Goal: Information Seeking & Learning: Check status

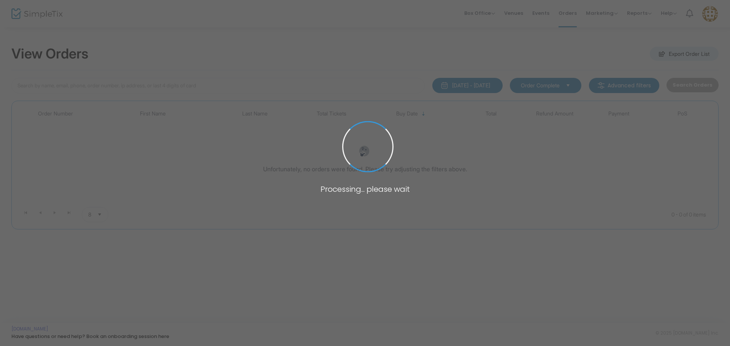
type input "[PERSON_NAME]"
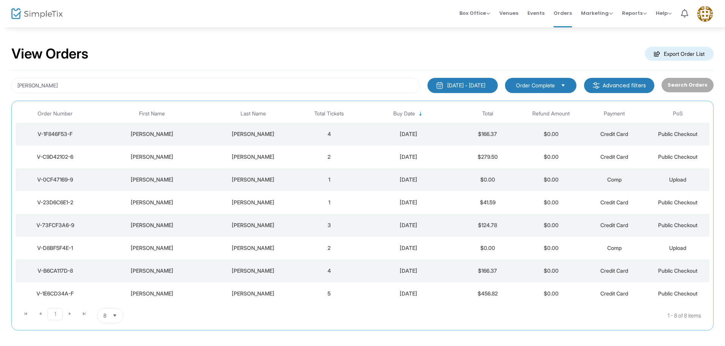
click at [485, 87] on div "[DATE] - [DATE]" at bounding box center [466, 86] width 38 height 8
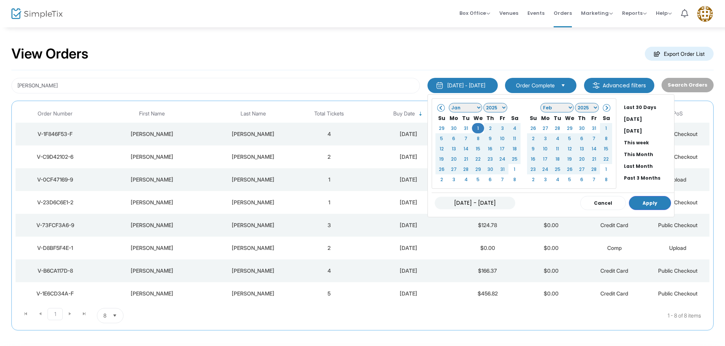
click at [483, 110] on select "1925 1926 1927 1928 1929 1930 1931 1932 1933 1934 1935 1936 1937 1938 1939 1940…" at bounding box center [495, 108] width 24 height 10
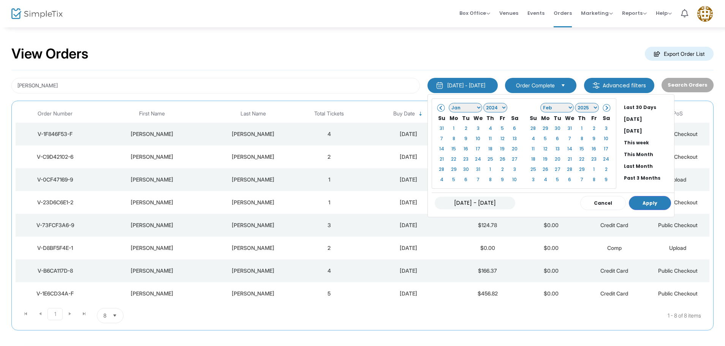
click at [604, 107] on span at bounding box center [606, 108] width 4 height 4
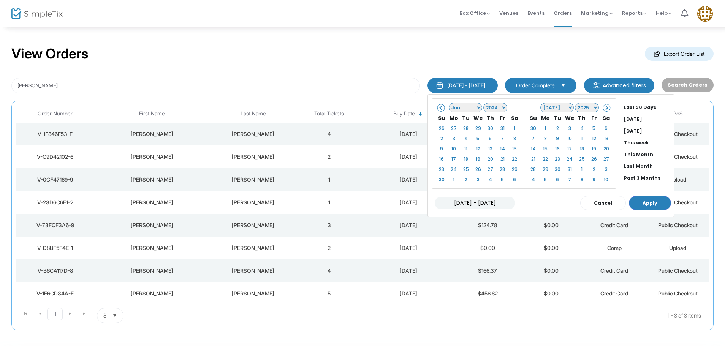
click at [604, 107] on span at bounding box center [606, 108] width 4 height 4
click at [439, 108] on span at bounding box center [441, 108] width 4 height 4
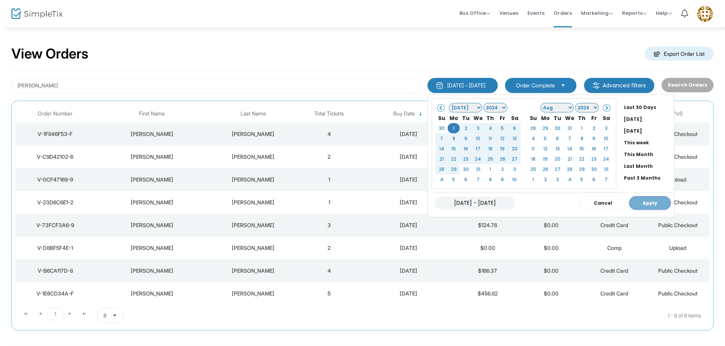
click at [557, 108] on select "Jan Feb Mar Apr May Jun [DATE] Aug Sep Oct Nov Dec" at bounding box center [556, 108] width 33 height 10
click at [642, 206] on div "[DATE] - [DATE] Cancel Apply" at bounding box center [553, 203] width 242 height 21
click at [625, 200] on div "[DATE] - [DATE] Cancel Apply" at bounding box center [553, 203] width 242 height 21
click at [626, 200] on div "[DATE] - [DATE] Cancel Apply" at bounding box center [553, 203] width 242 height 21
click at [405, 57] on div "View Orders Export Order List" at bounding box center [362, 54] width 702 height 32
